Goal: Find specific page/section: Find specific page/section

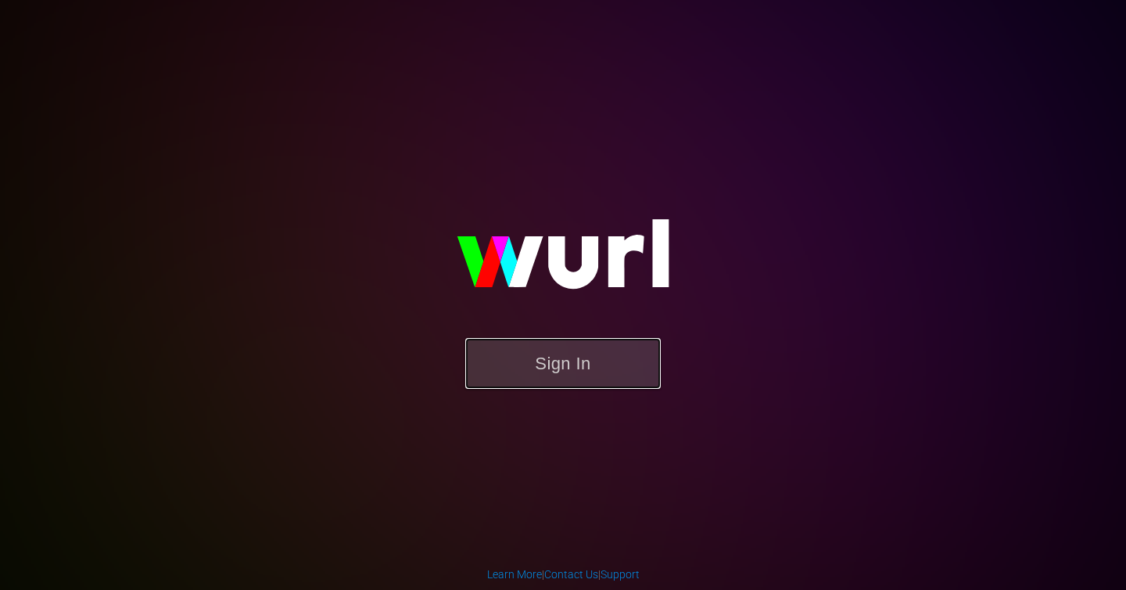
click at [525, 379] on button "Sign In" at bounding box center [562, 363] width 195 height 51
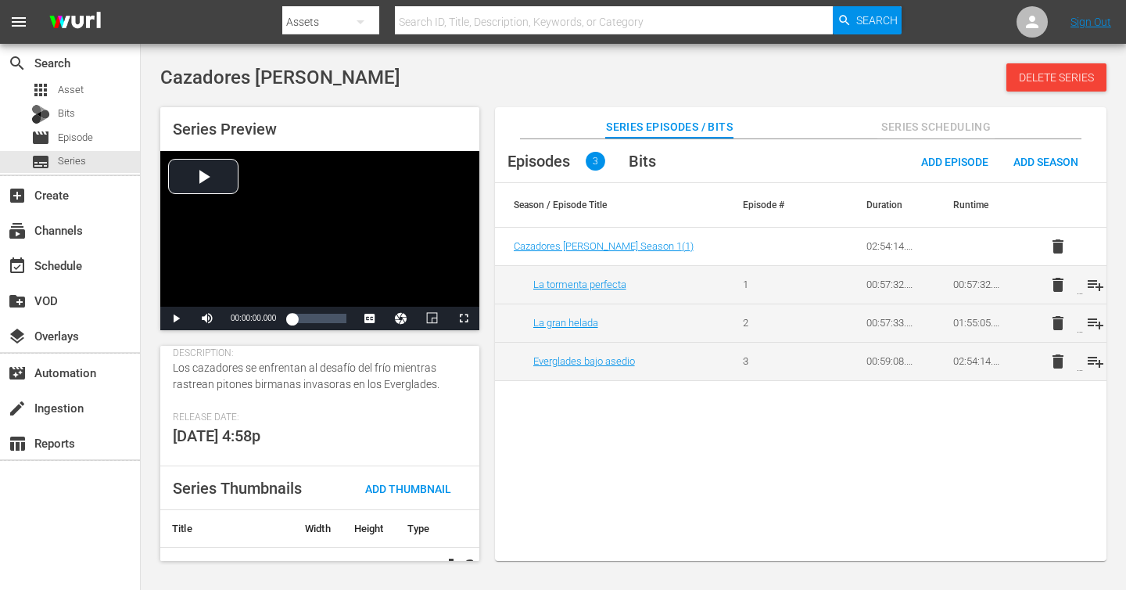
scroll to position [321, 0]
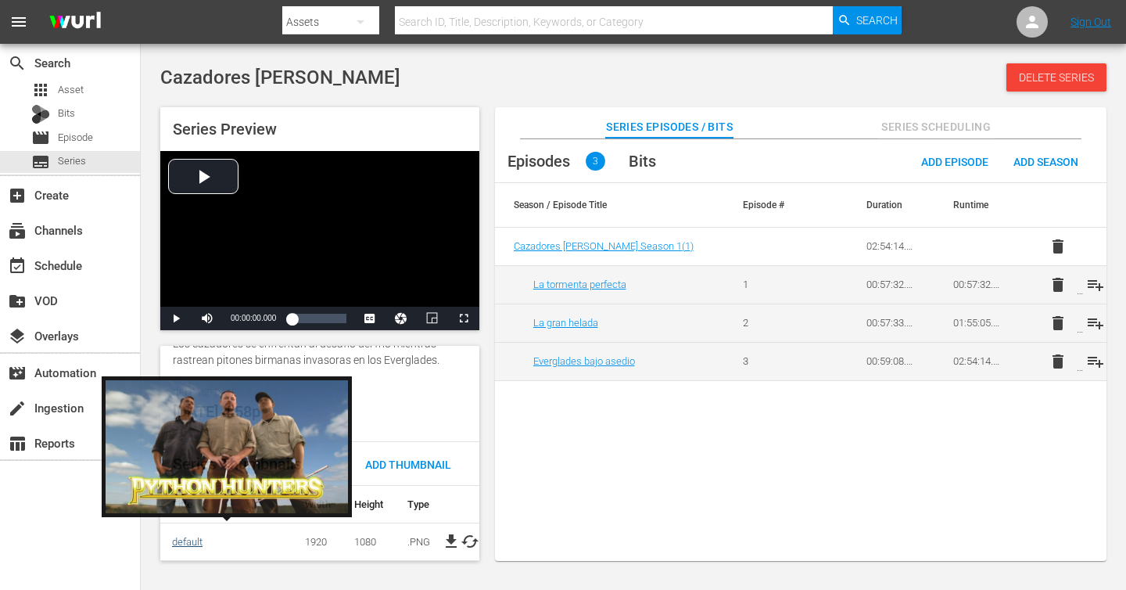
click at [196, 536] on link "default" at bounding box center [187, 542] width 30 height 12
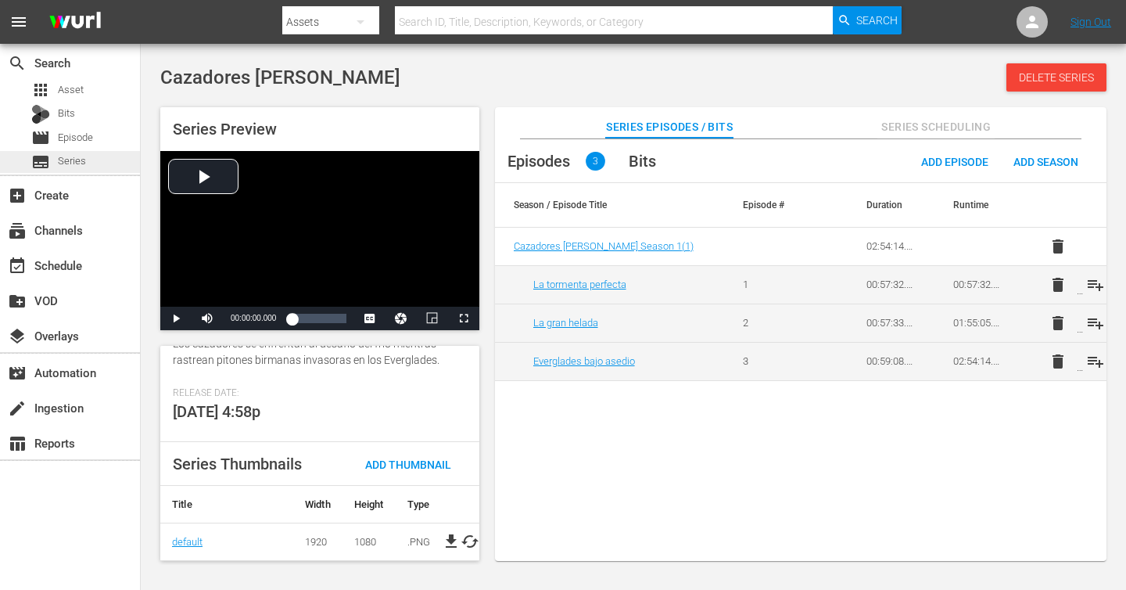
click at [58, 158] on span "Series" at bounding box center [72, 161] width 28 height 16
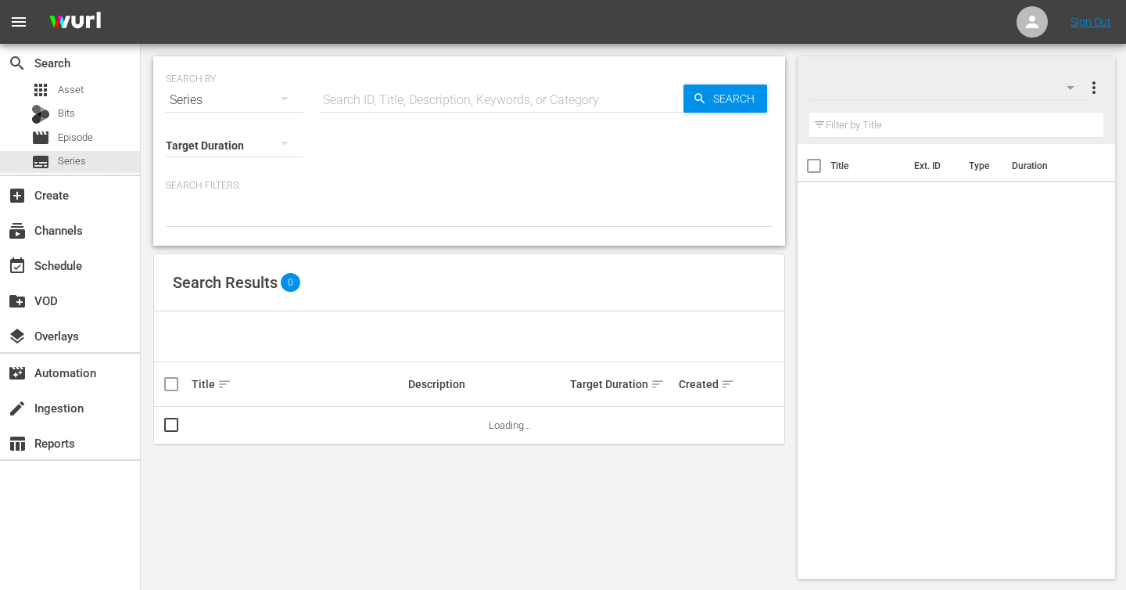
click at [451, 99] on input "text" at bounding box center [501, 100] width 364 height 38
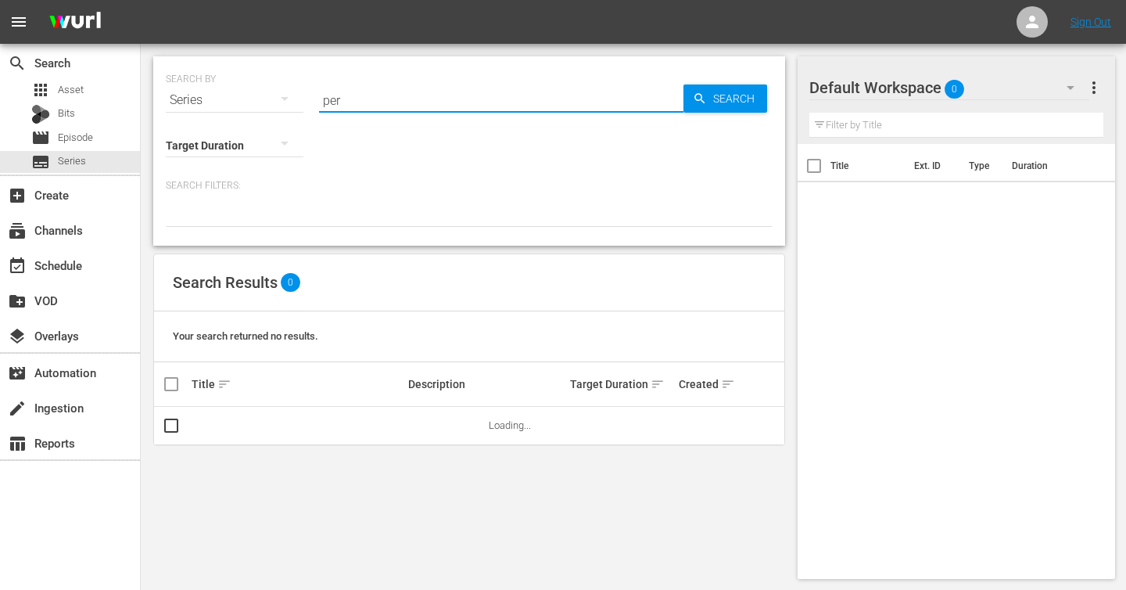
type input "Persiguiendo Terremotos"
click at [715, 106] on span "Search" at bounding box center [737, 98] width 60 height 28
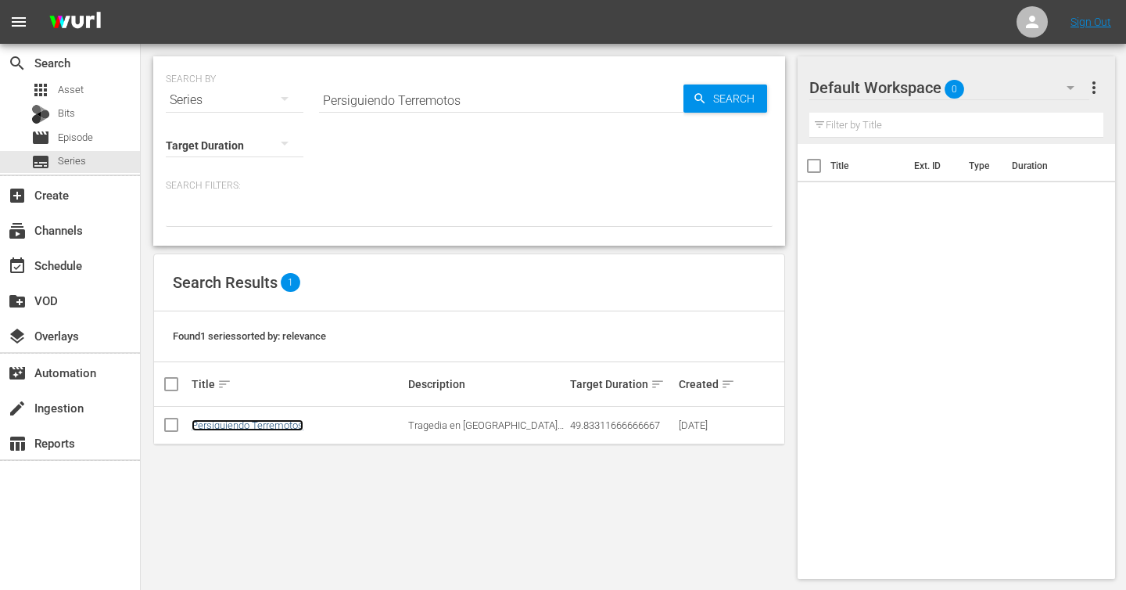
click at [260, 419] on link "Persiguiendo Terremotos" at bounding box center [248, 425] width 112 height 12
